Goal: Find specific page/section: Find specific page/section

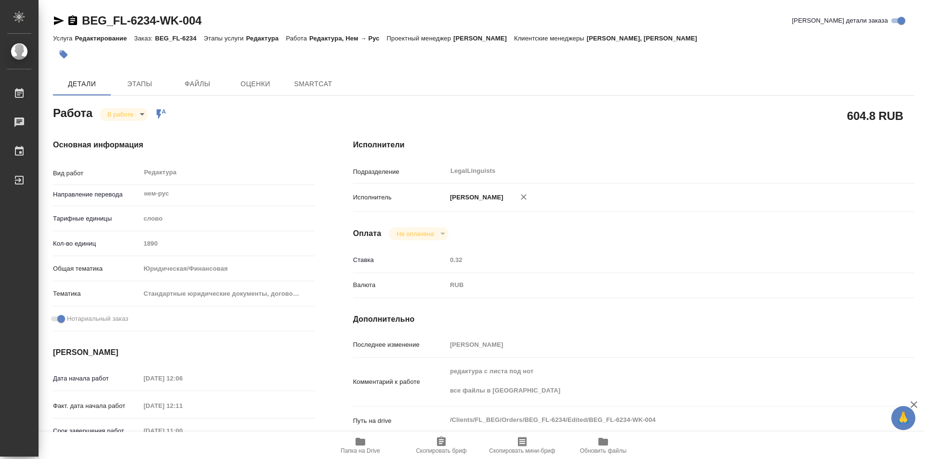
type textarea "x"
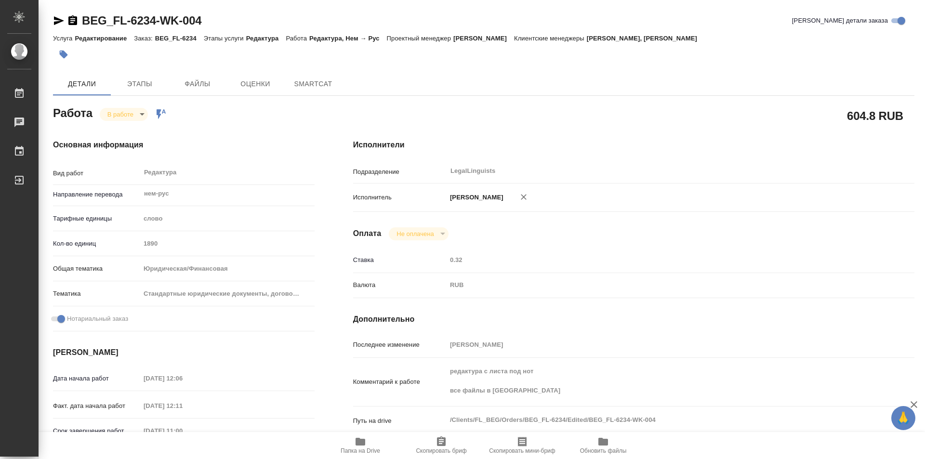
type textarea "x"
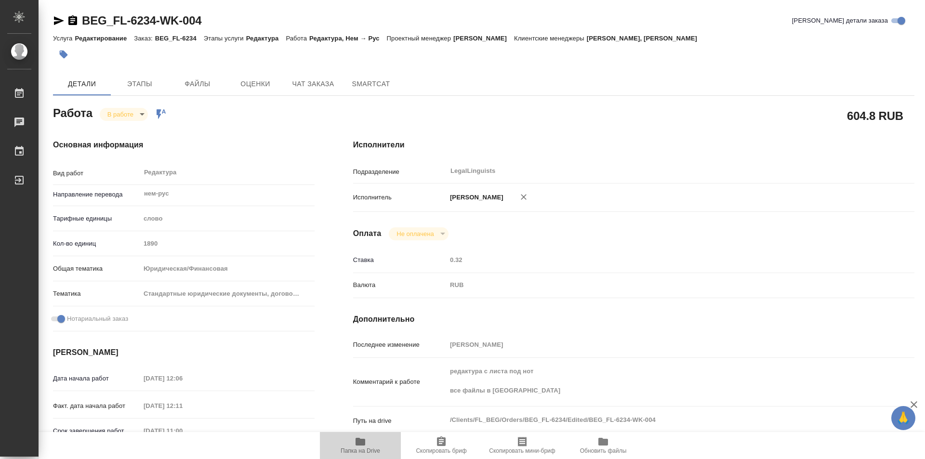
click at [357, 449] on span "Папка на Drive" at bounding box center [361, 451] width 40 height 7
type textarea "x"
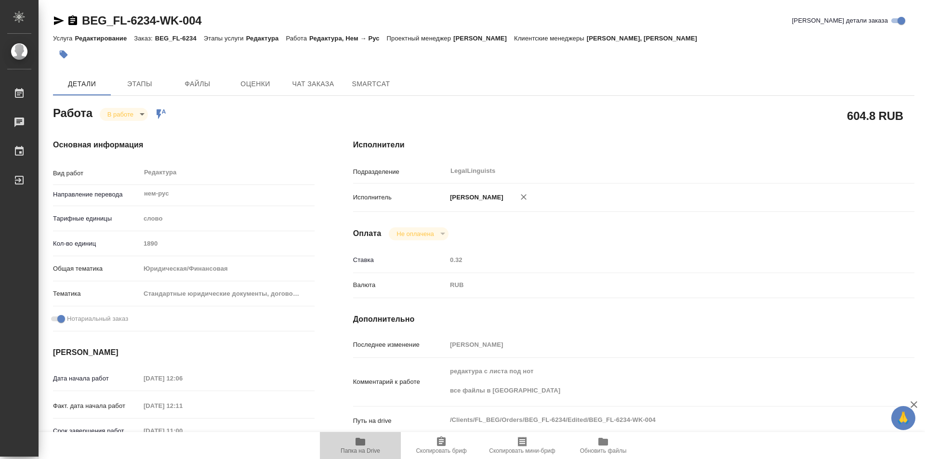
type textarea "x"
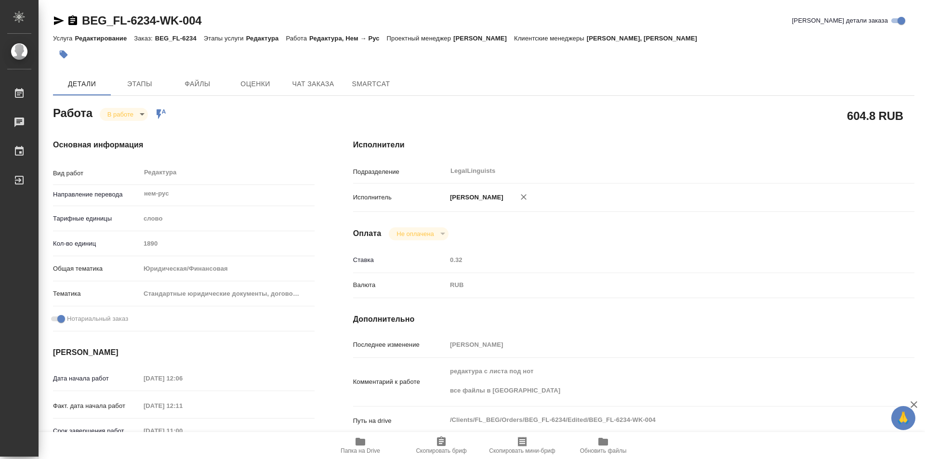
type textarea "x"
